Goal: Navigation & Orientation: Find specific page/section

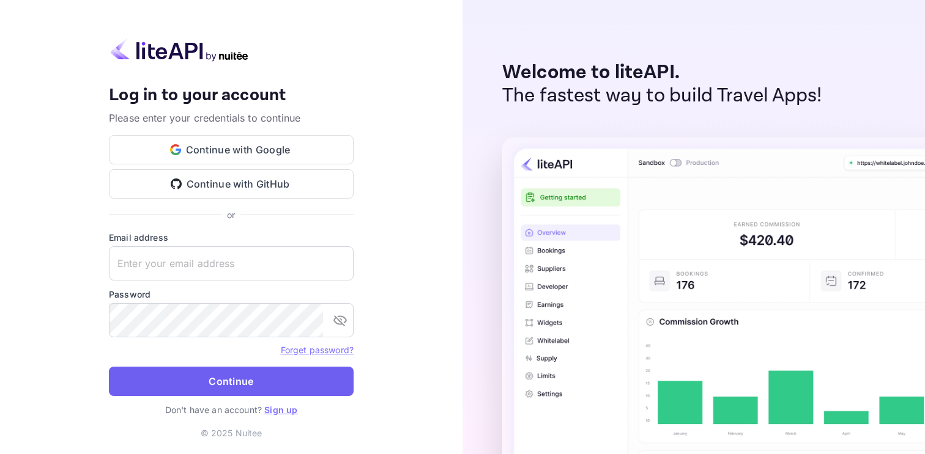
type input "[EMAIL_ADDRESS][DOMAIN_NAME]"
click at [264, 378] on button "Continue" at bounding box center [231, 381] width 245 height 29
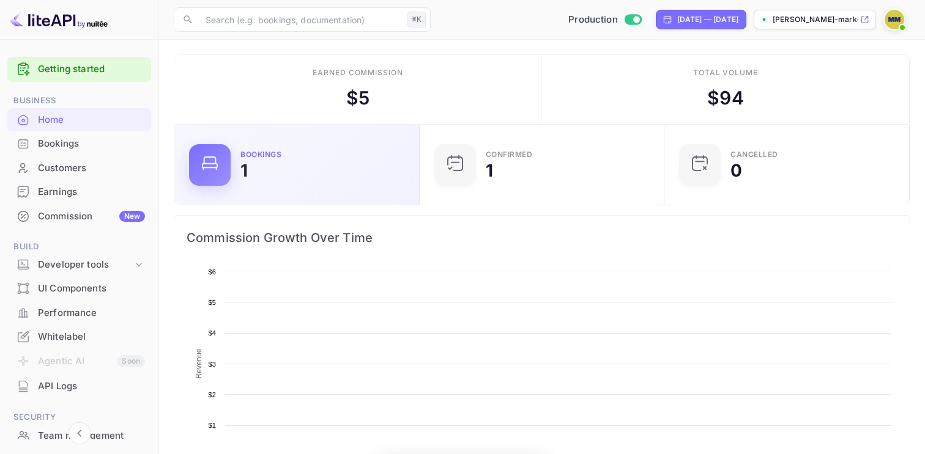
scroll to position [199, 238]
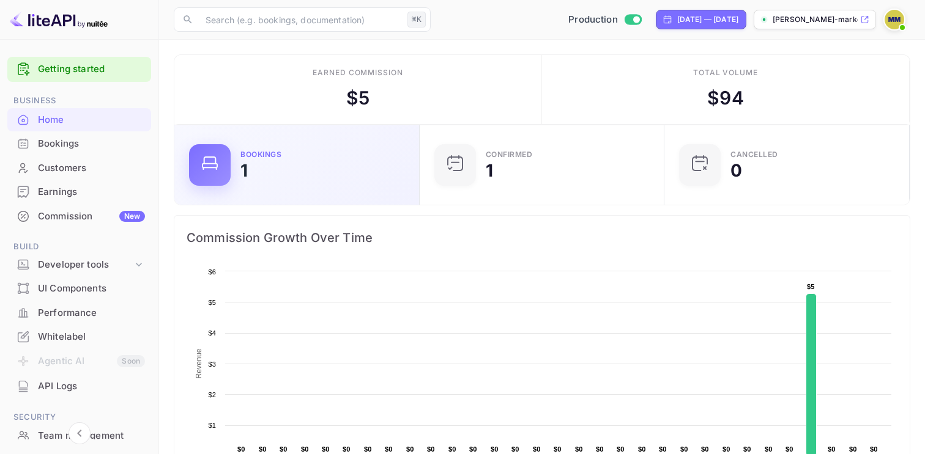
click at [271, 152] on div "Bookings" at bounding box center [260, 154] width 41 height 7
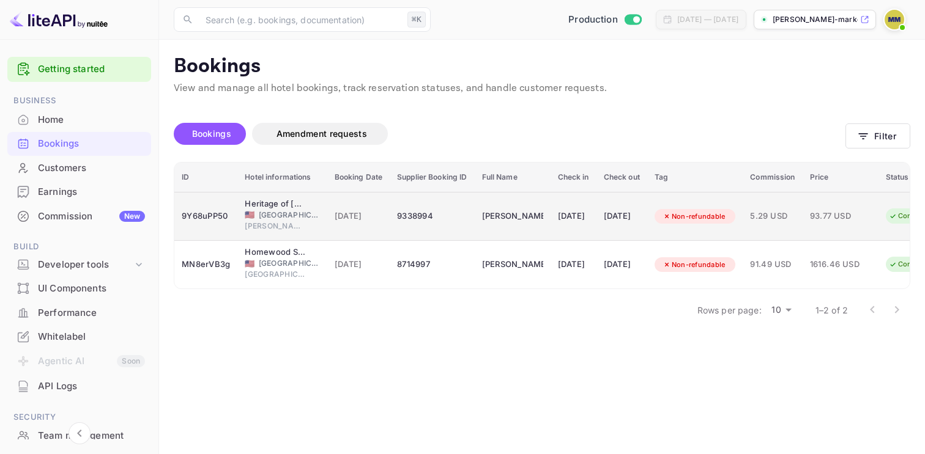
click at [410, 218] on div "9338994" at bounding box center [432, 217] width 70 height 20
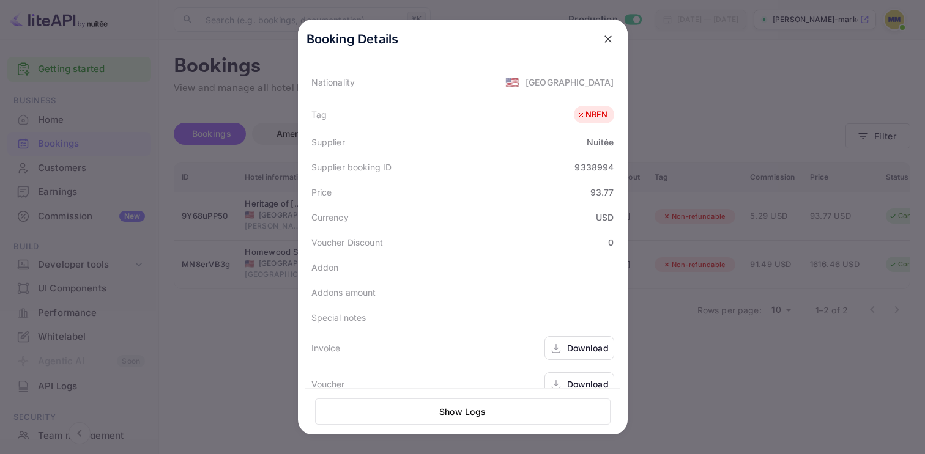
scroll to position [313, 0]
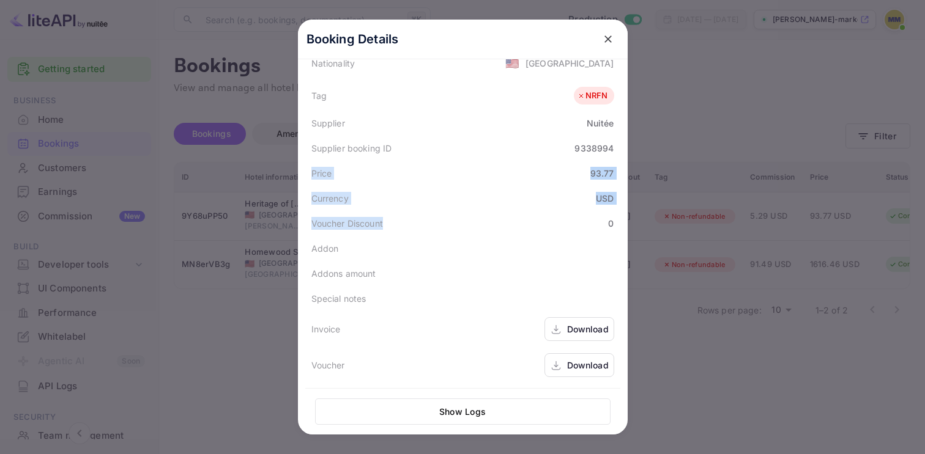
drag, startPoint x: 436, startPoint y: 171, endPoint x: 451, endPoint y: 163, distance: 17.2
click at [451, 162] on div "Status CONFIRMED Booking ID 9Y68uPP50 Hotel confirmation code 30541097 [GEOGRAP…" at bounding box center [462, 86] width 315 height 593
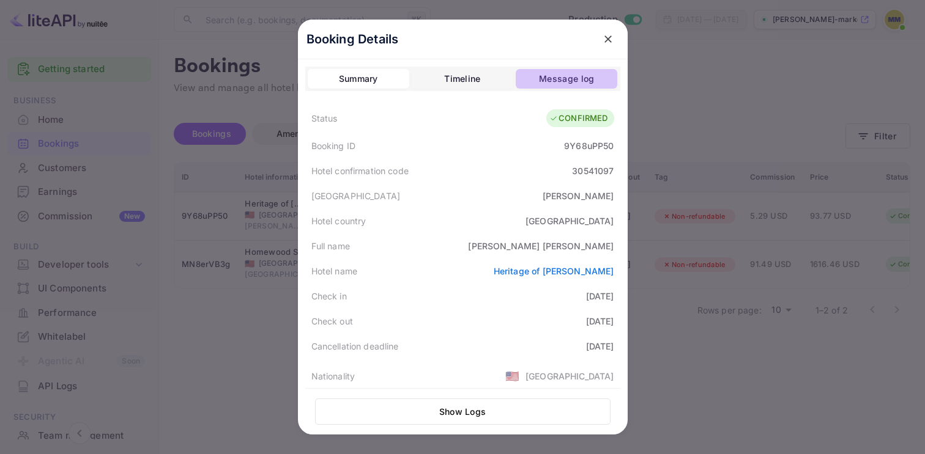
click at [564, 80] on div "Message log" at bounding box center [566, 79] width 55 height 15
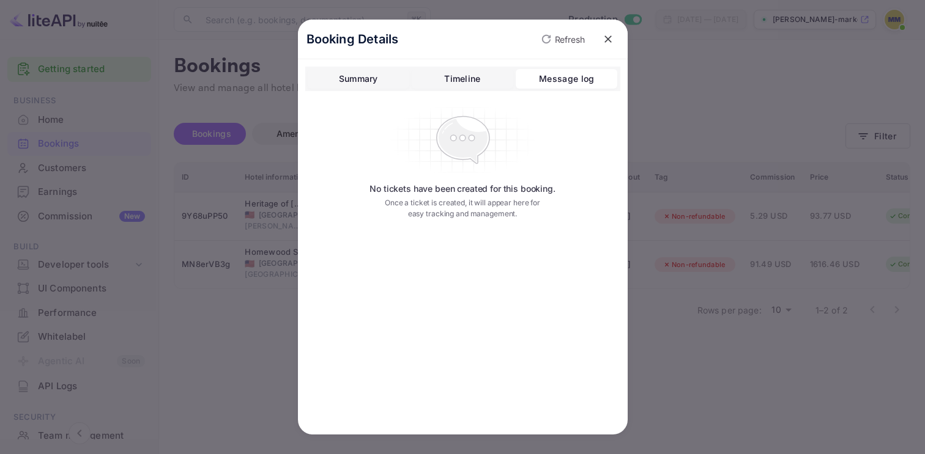
click at [470, 75] on div "Timeline" at bounding box center [462, 79] width 36 height 15
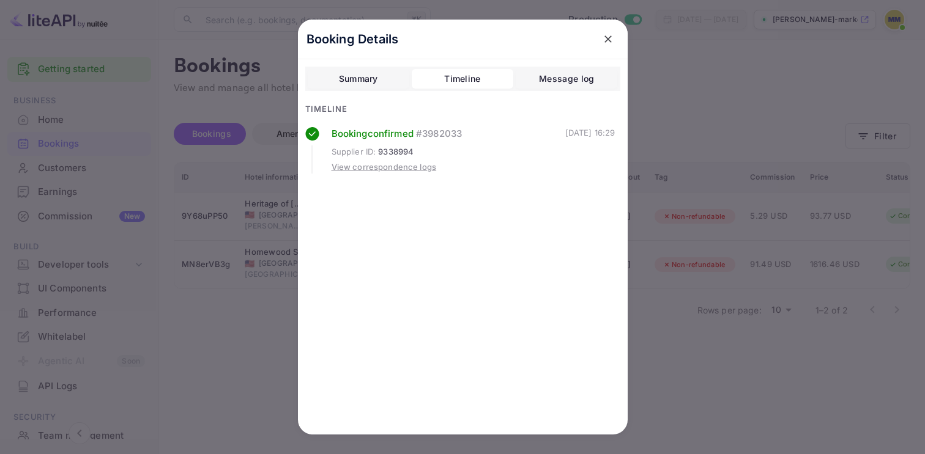
click at [414, 168] on div "View correspondence logs" at bounding box center [383, 167] width 105 height 12
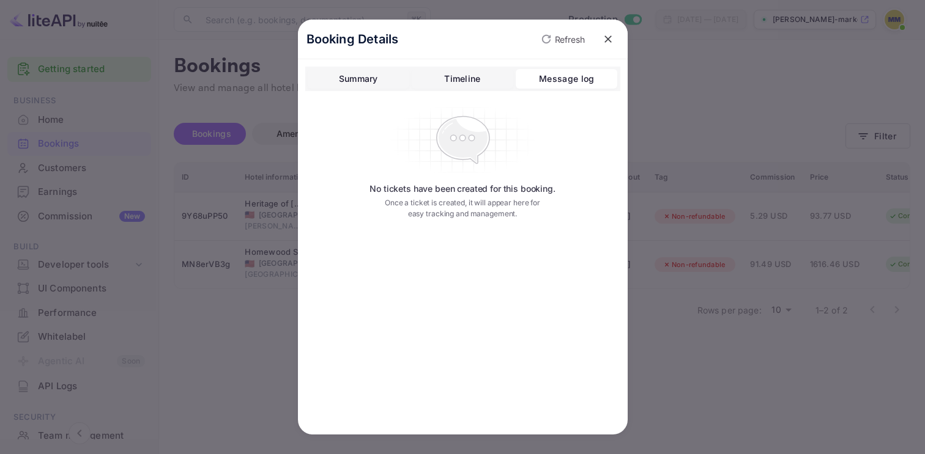
click at [468, 70] on button "Timeline" at bounding box center [463, 79] width 102 height 20
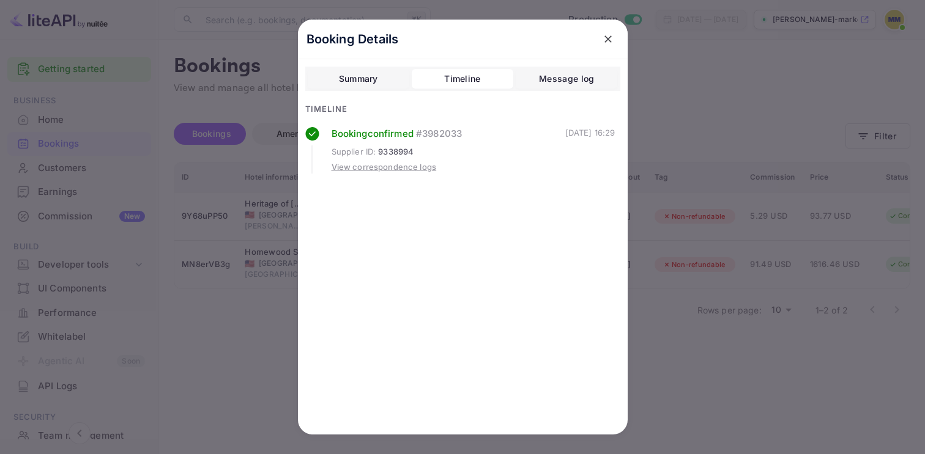
click at [364, 70] on button "Summary" at bounding box center [359, 79] width 102 height 20
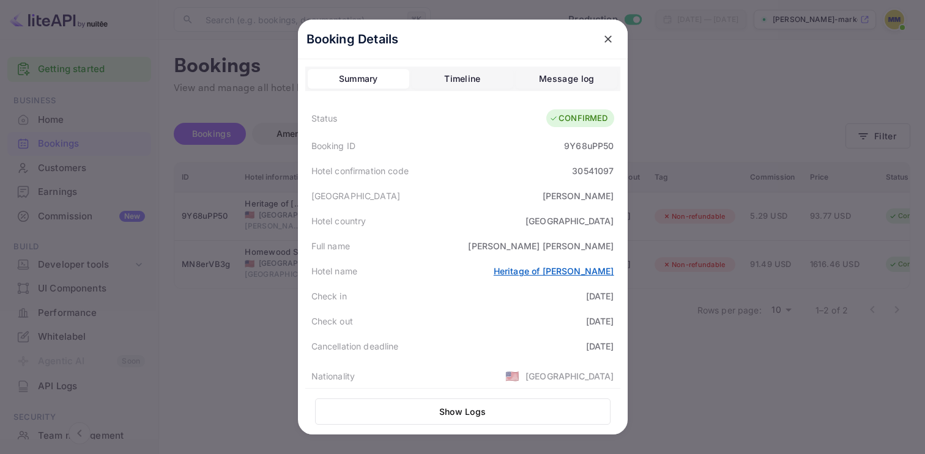
click at [526, 269] on link "Heritage of [PERSON_NAME]" at bounding box center [553, 271] width 120 height 10
click at [610, 40] on icon "close" at bounding box center [608, 39] width 12 height 12
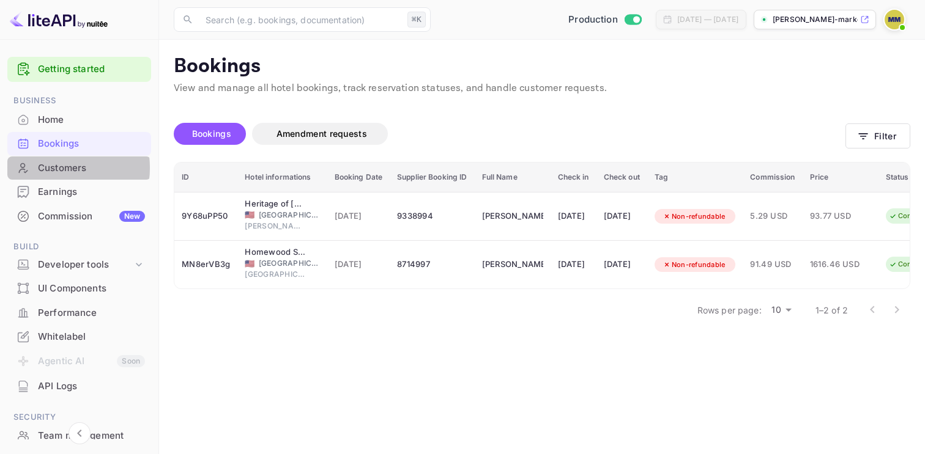
click at [54, 168] on div "Customers" at bounding box center [91, 168] width 107 height 14
click at [549, 108] on div "Unsaved Changes Bookings Amendment requests Filter ID Hotel informations Bookin…" at bounding box center [534, 211] width 751 height 231
click at [66, 384] on div "API Logs" at bounding box center [91, 387] width 107 height 14
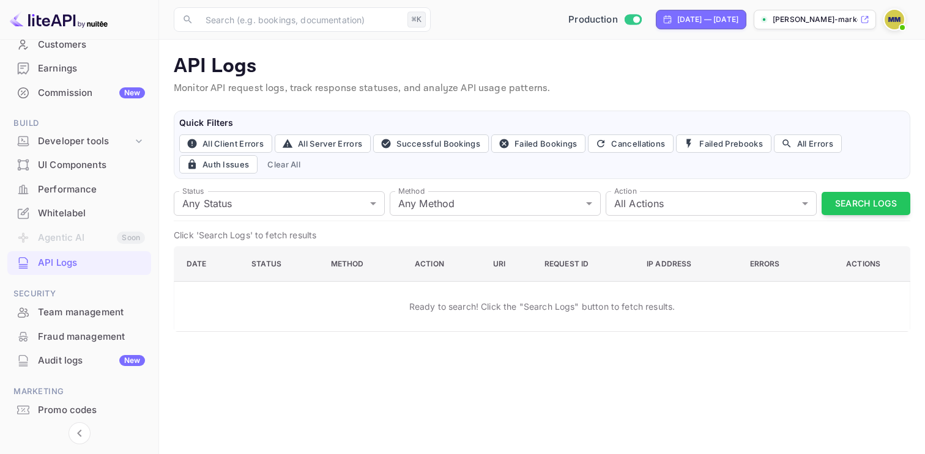
scroll to position [159, 0]
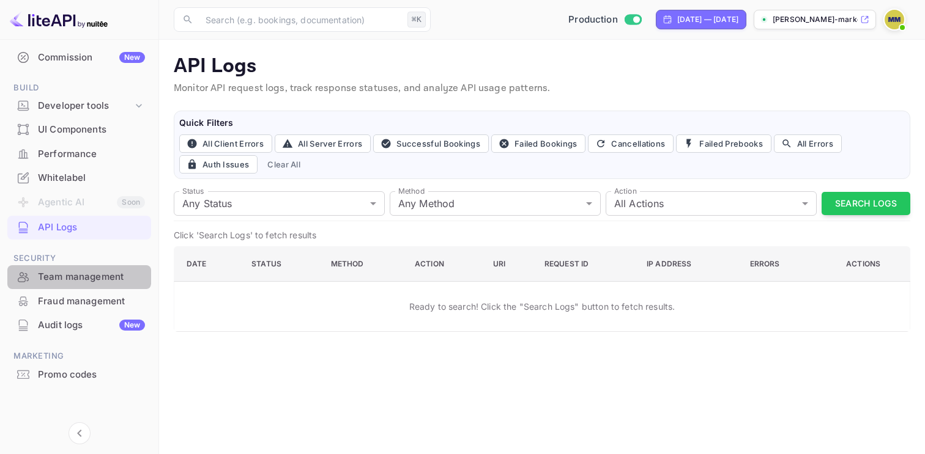
click at [78, 275] on div "Team management" at bounding box center [91, 277] width 107 height 14
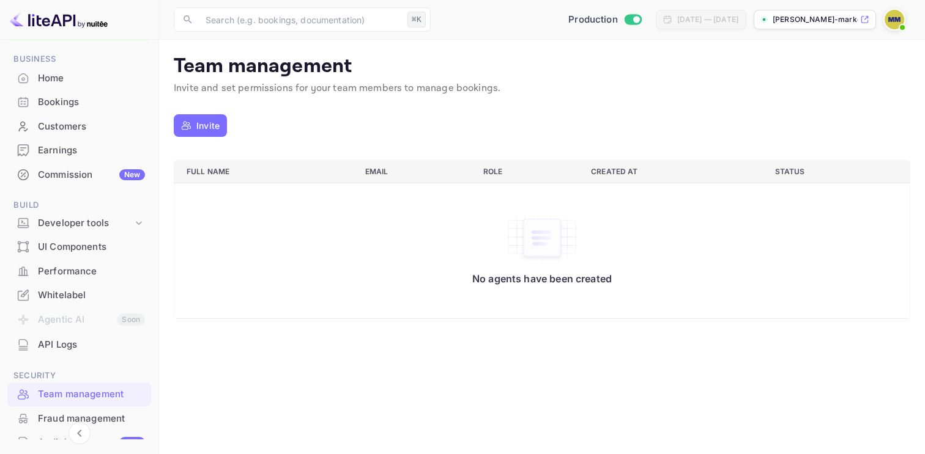
scroll to position [30, 0]
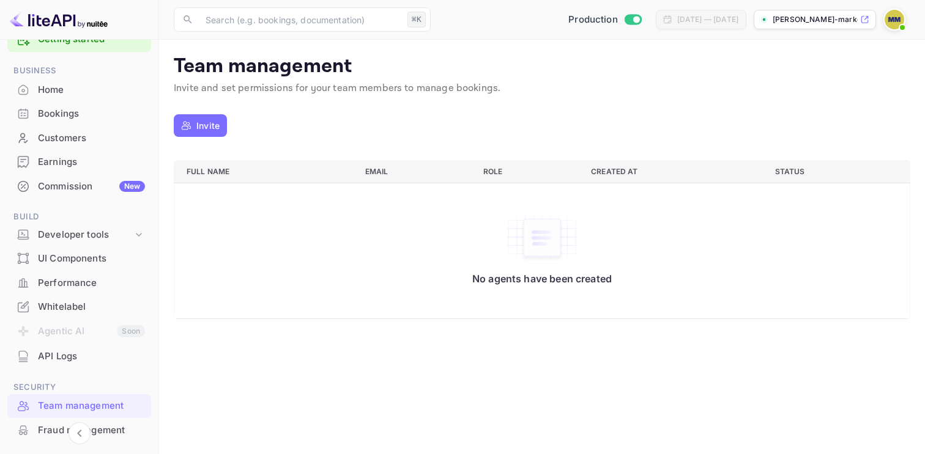
click at [79, 276] on div "Performance" at bounding box center [91, 283] width 107 height 14
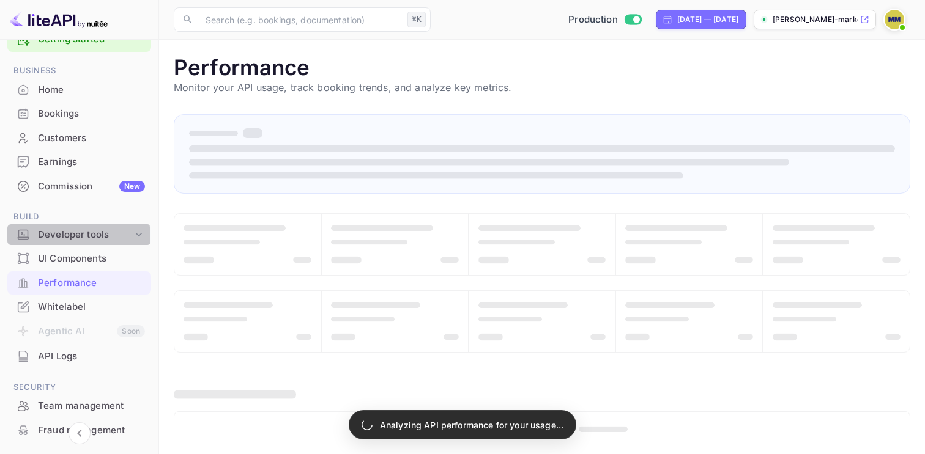
click at [78, 236] on div "Developer tools" at bounding box center [85, 235] width 95 height 14
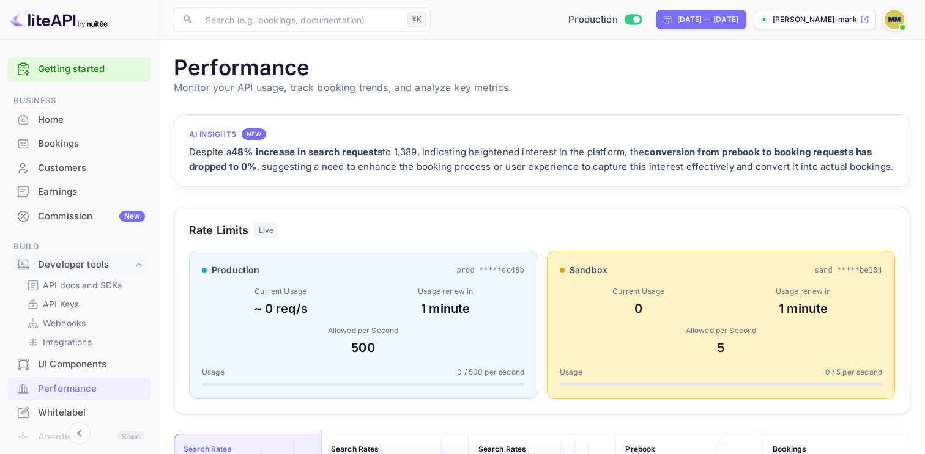
scroll to position [315, 736]
click at [66, 146] on div "Bookings" at bounding box center [91, 144] width 107 height 14
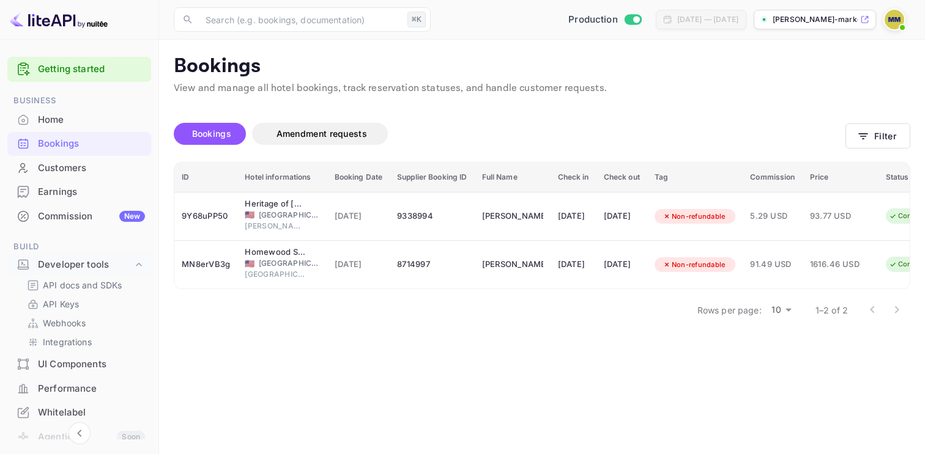
click at [113, 76] on link "Getting started" at bounding box center [91, 69] width 107 height 14
